Goal: Use online tool/utility: Use online tool/utility

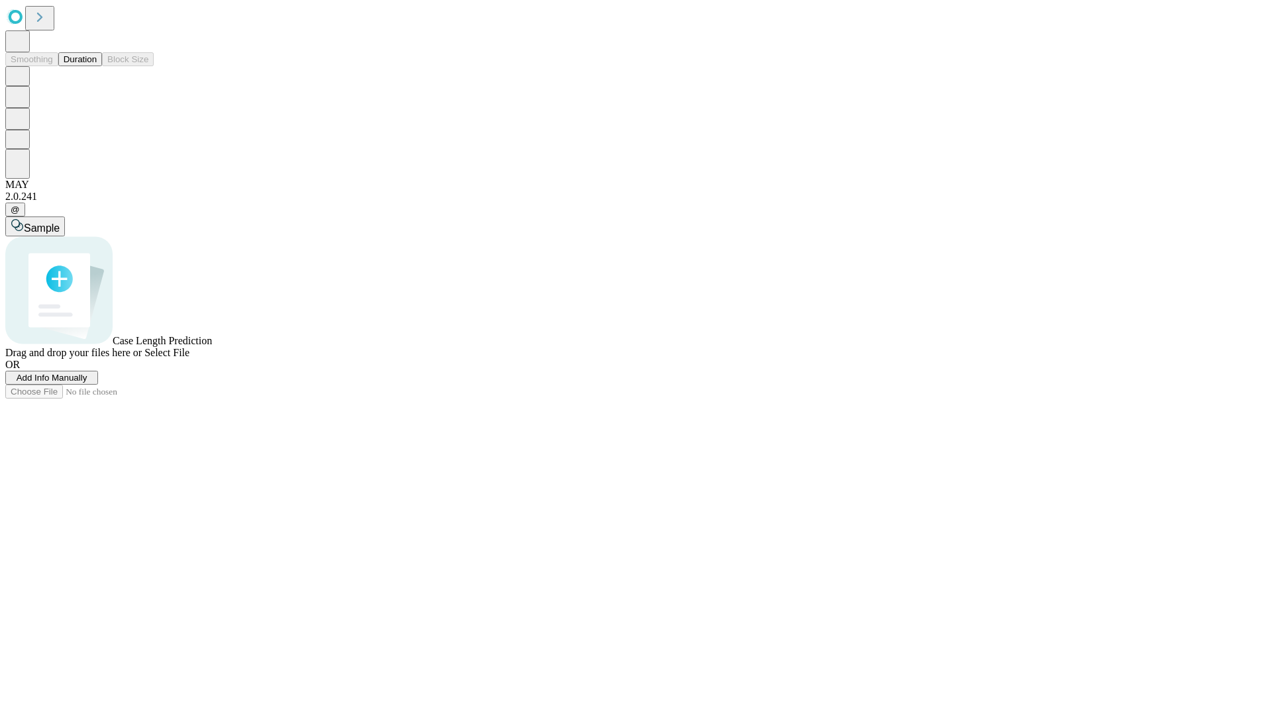
click at [189, 358] on span "Select File" at bounding box center [166, 352] width 45 height 11
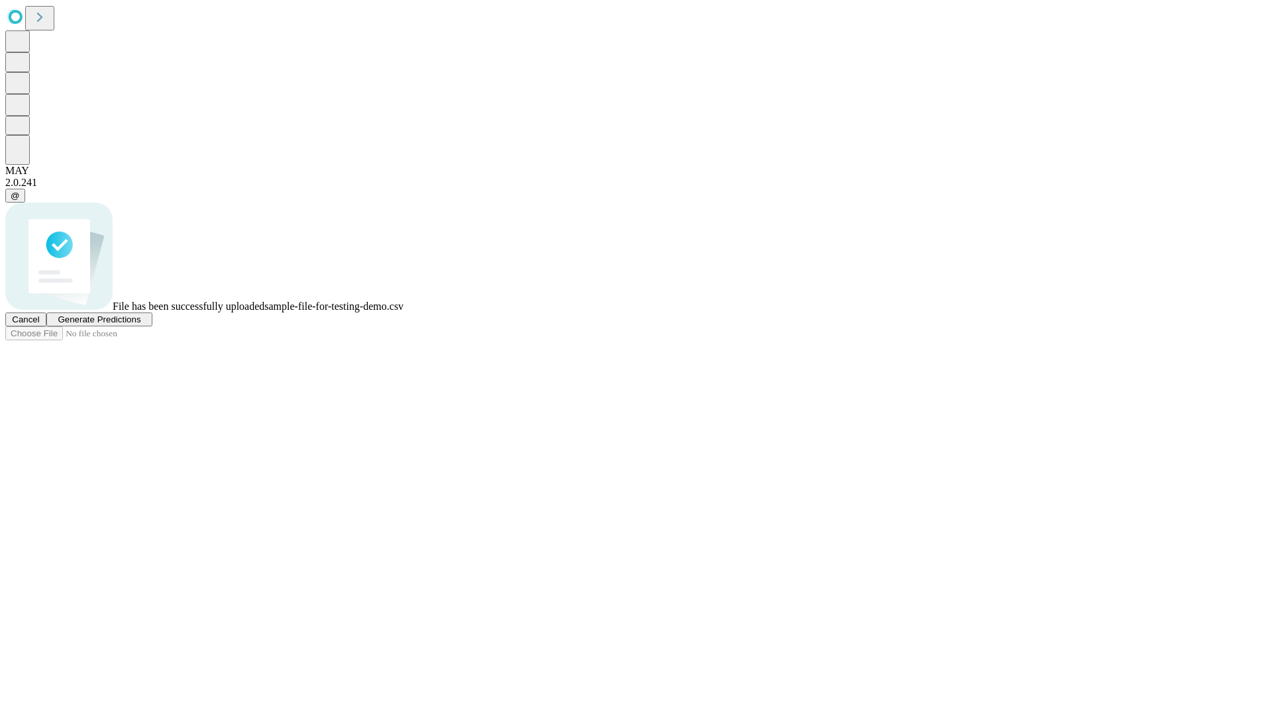
click at [140, 325] on span "Generate Predictions" at bounding box center [99, 320] width 83 height 10
